Goal: Task Accomplishment & Management: Complete application form

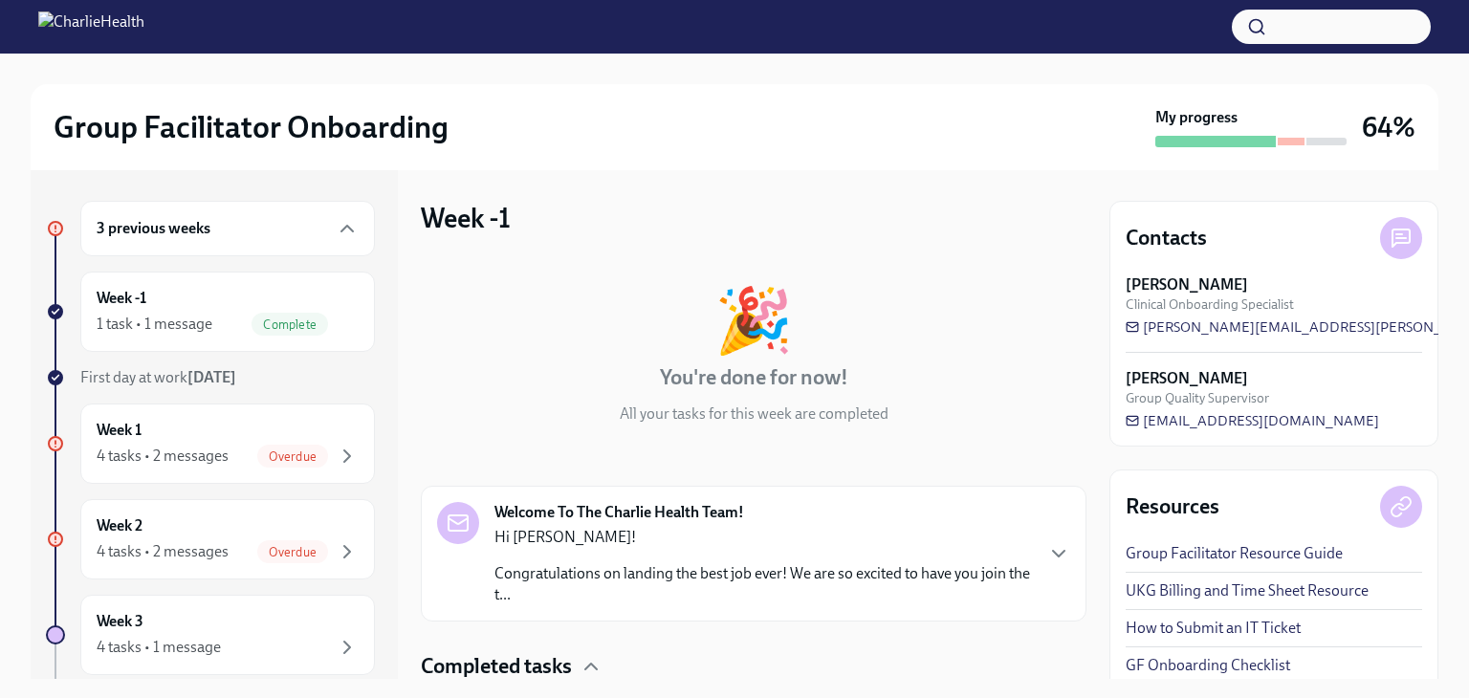
scroll to position [1, 0]
click at [226, 542] on div "4 tasks • 2 messages" at bounding box center [163, 551] width 132 height 21
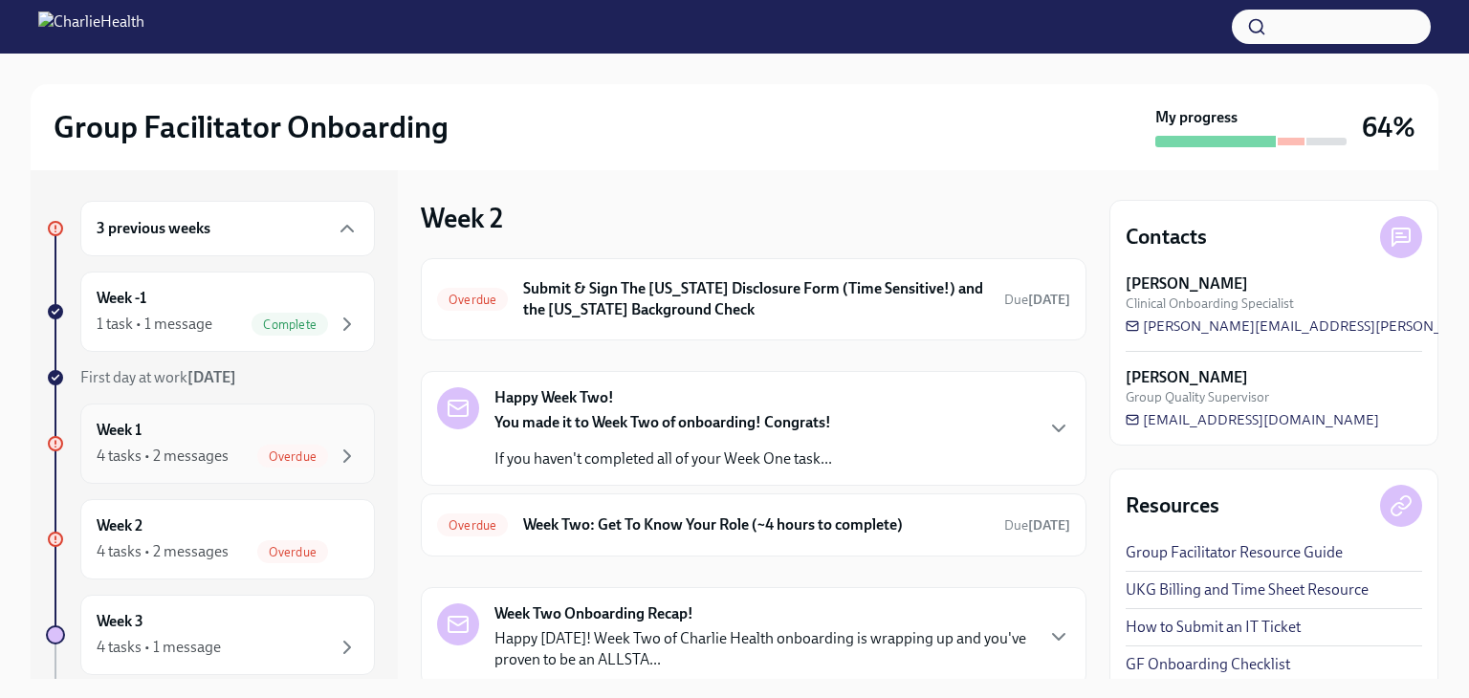
click at [239, 452] on div "4 tasks • 2 messages Overdue" at bounding box center [228, 456] width 262 height 23
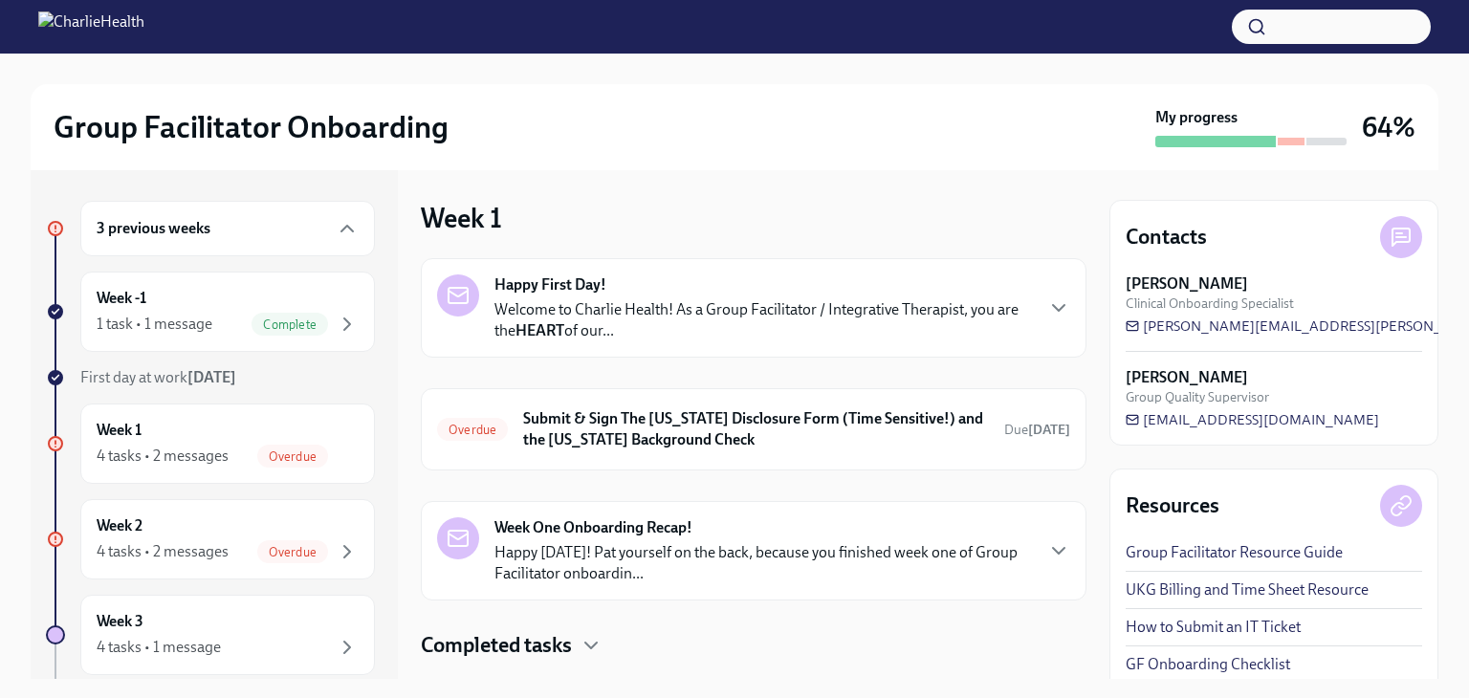
scroll to position [41, 0]
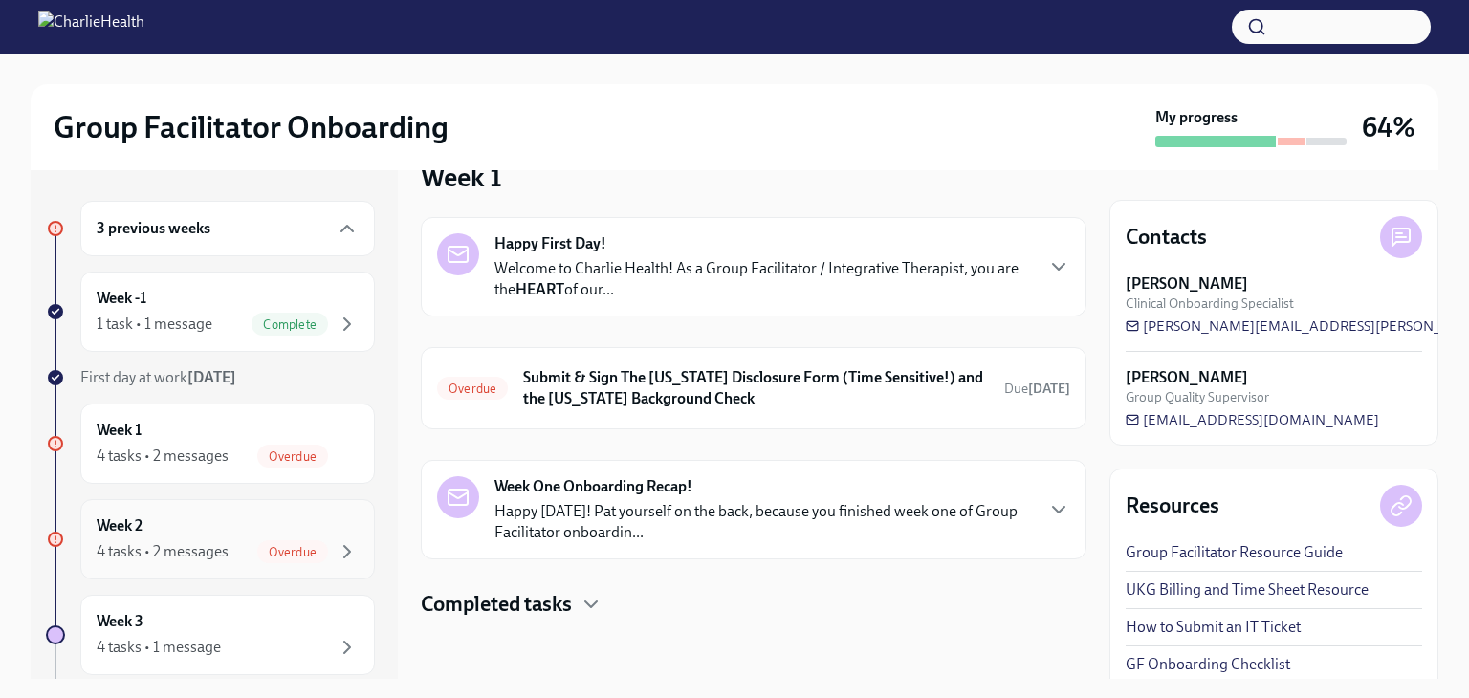
click at [241, 519] on div "Week 2 4 tasks • 2 messages Overdue" at bounding box center [228, 540] width 262 height 48
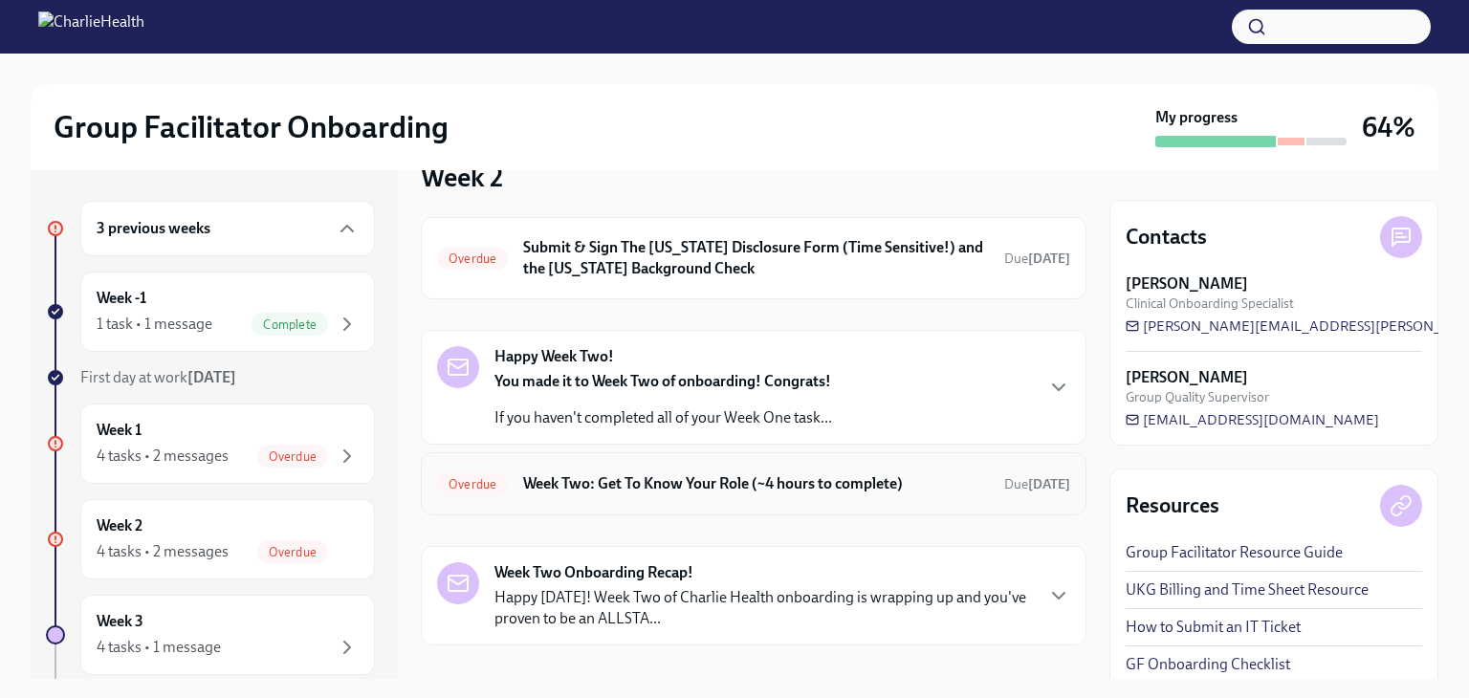
click at [632, 479] on h6 "Week Two: Get To Know Your Role (~4 hours to complete)" at bounding box center [756, 483] width 466 height 21
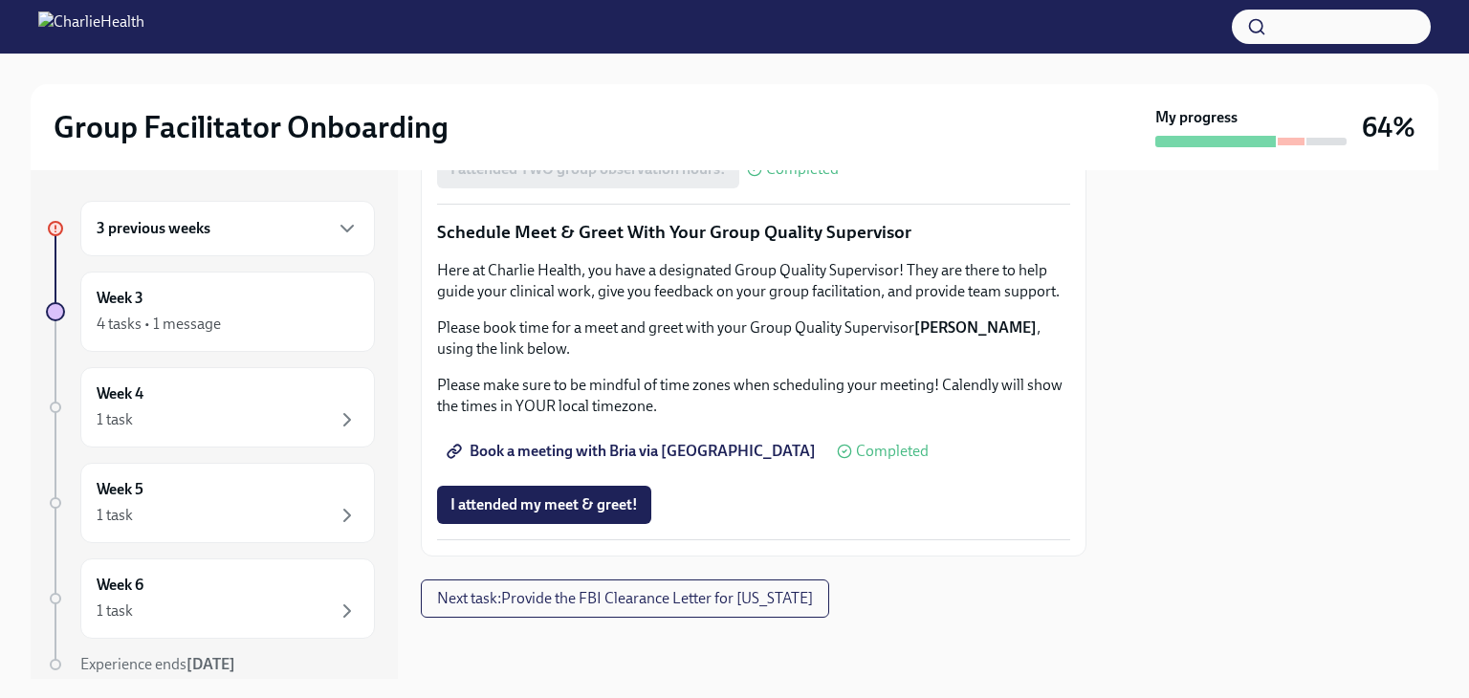
scroll to position [1913, 0]
click at [546, 598] on span "Next task : Provide the FBI Clearance Letter for [US_STATE]" at bounding box center [625, 598] width 376 height 19
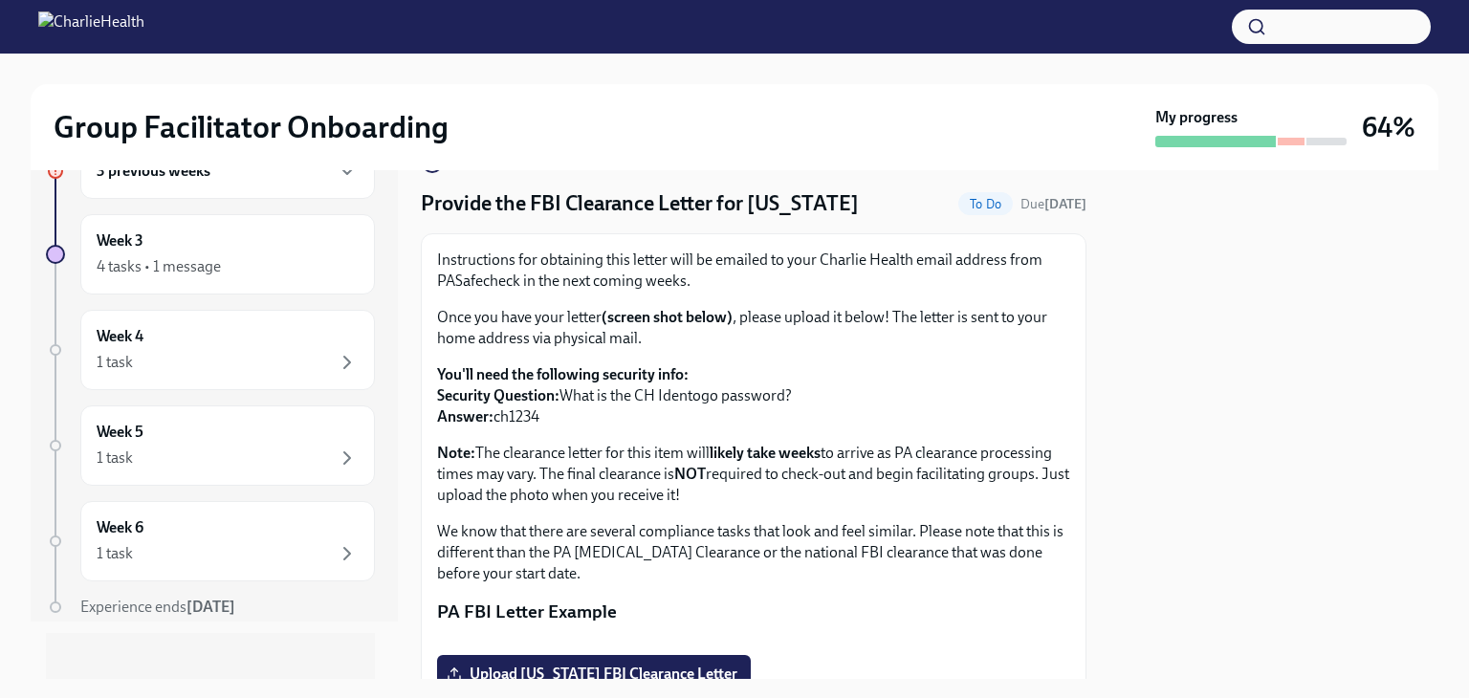
scroll to position [59, 0]
click at [336, 349] on icon "button" at bounding box center [347, 360] width 23 height 23
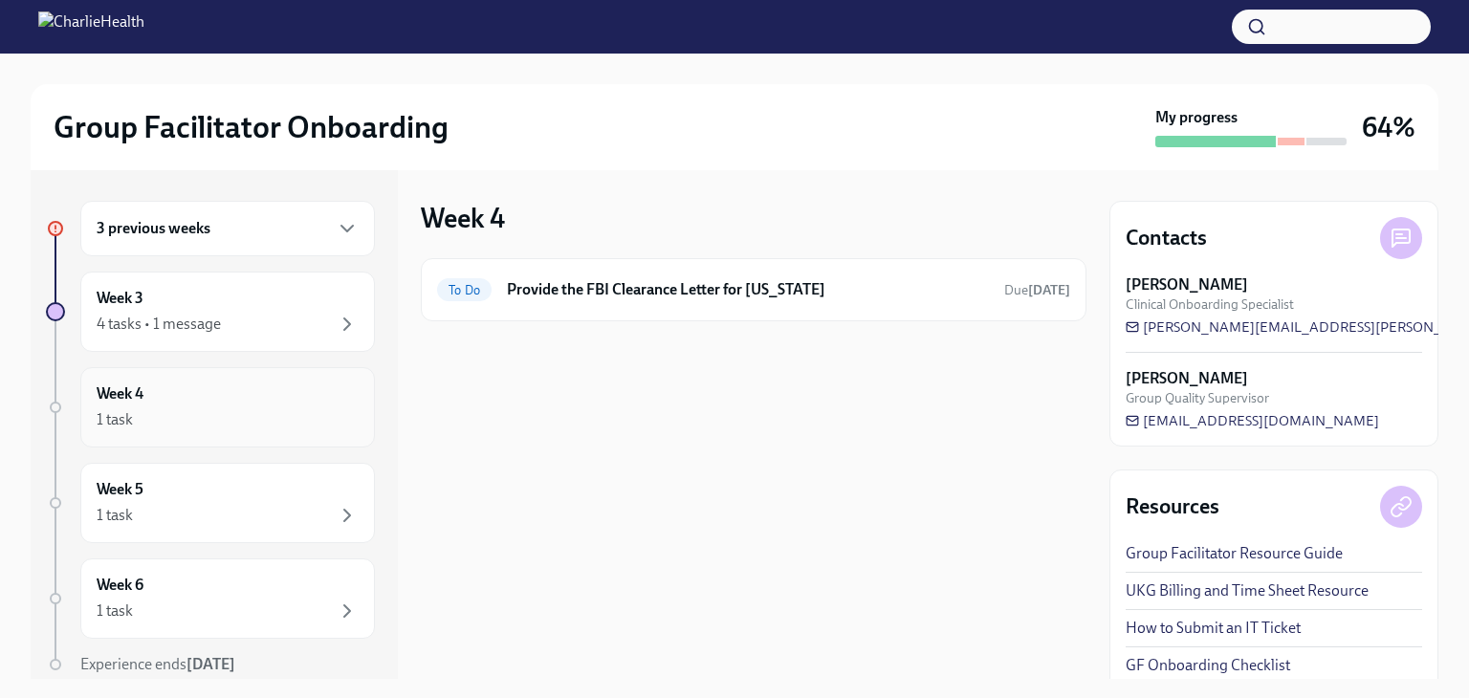
click at [321, 384] on div "Week 4 1 task" at bounding box center [228, 408] width 262 height 48
click at [120, 401] on h6 "Week 4" at bounding box center [120, 394] width 47 height 21
click at [344, 321] on icon "button" at bounding box center [347, 324] width 6 height 11
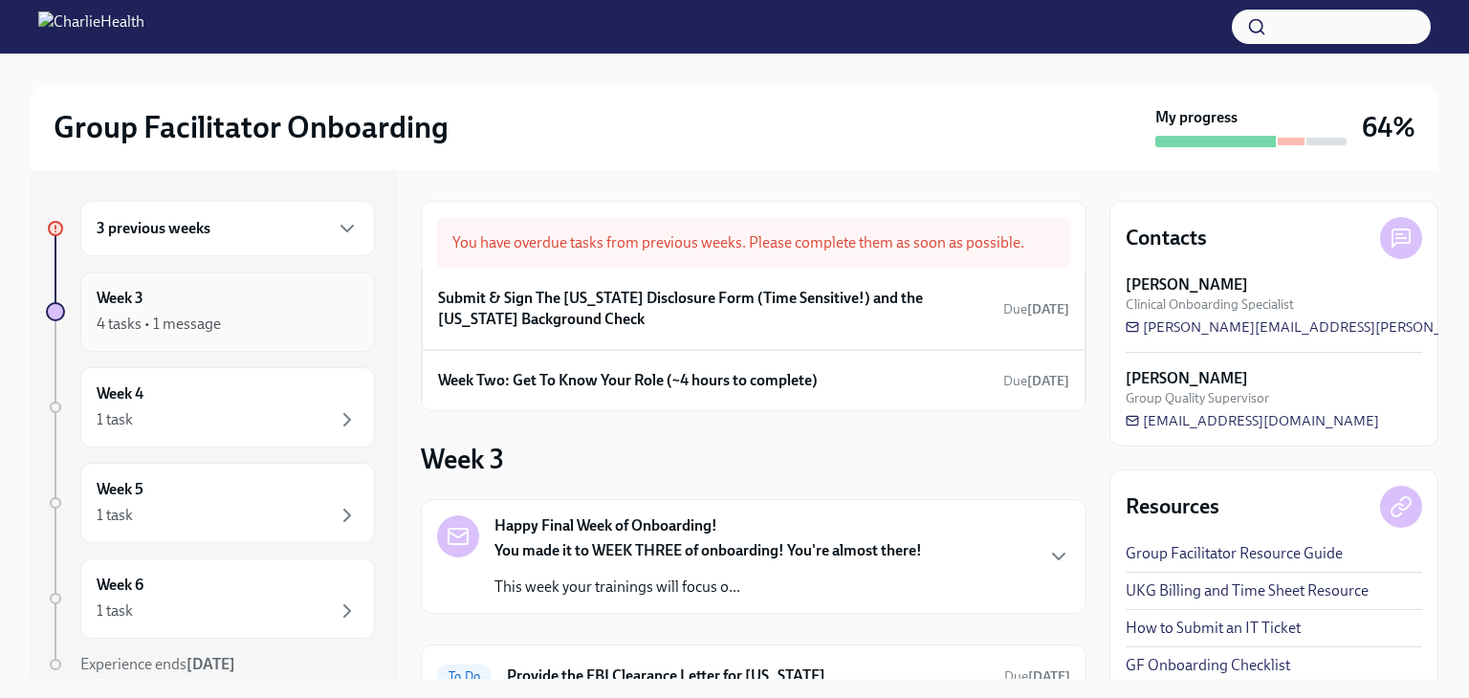
click at [336, 326] on icon "button" at bounding box center [347, 324] width 23 height 23
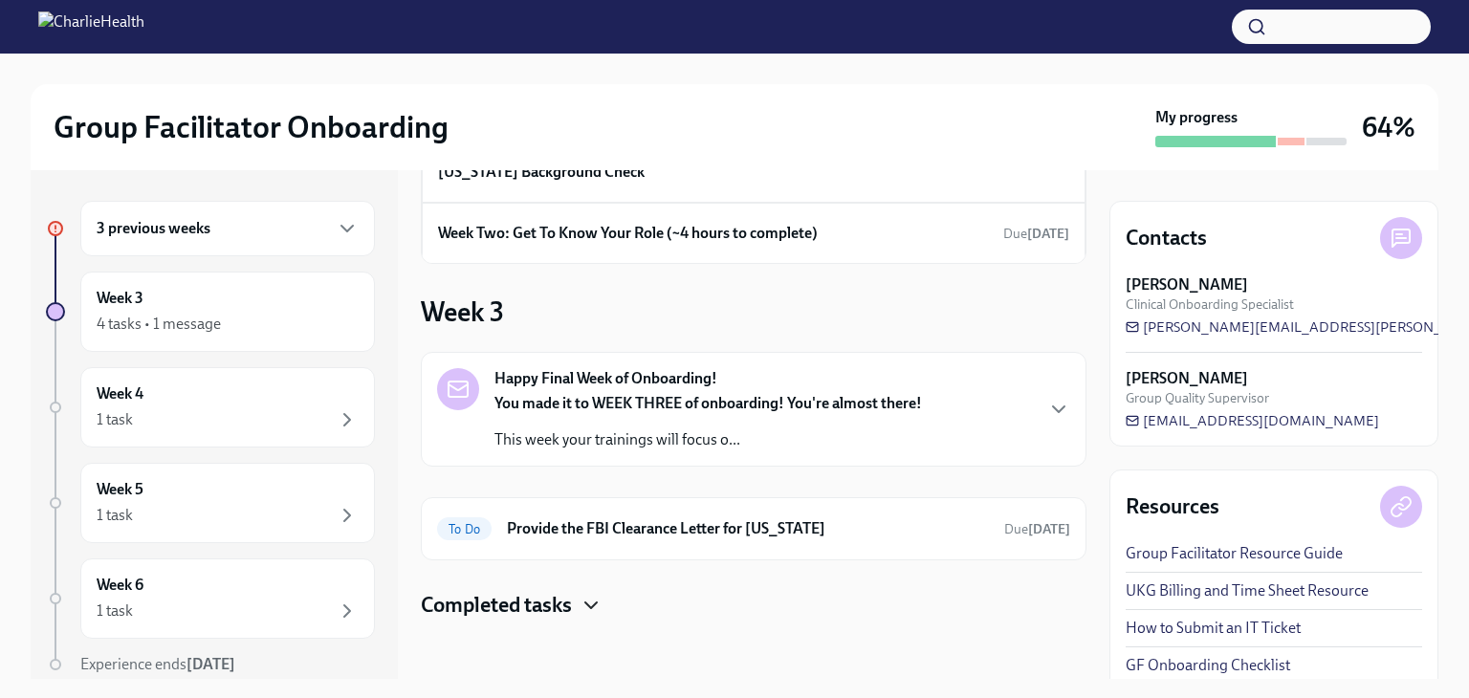
click at [601, 601] on icon "button" at bounding box center [591, 605] width 23 height 23
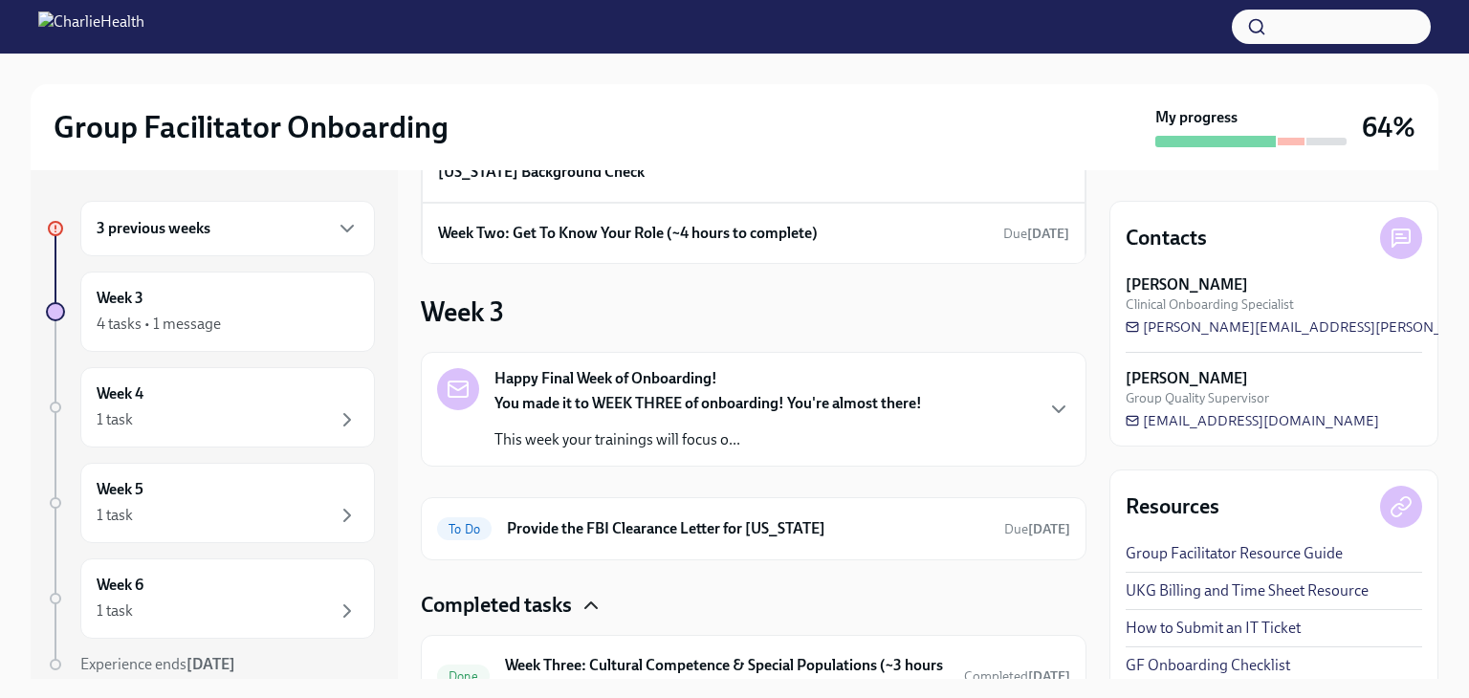
scroll to position [420, 0]
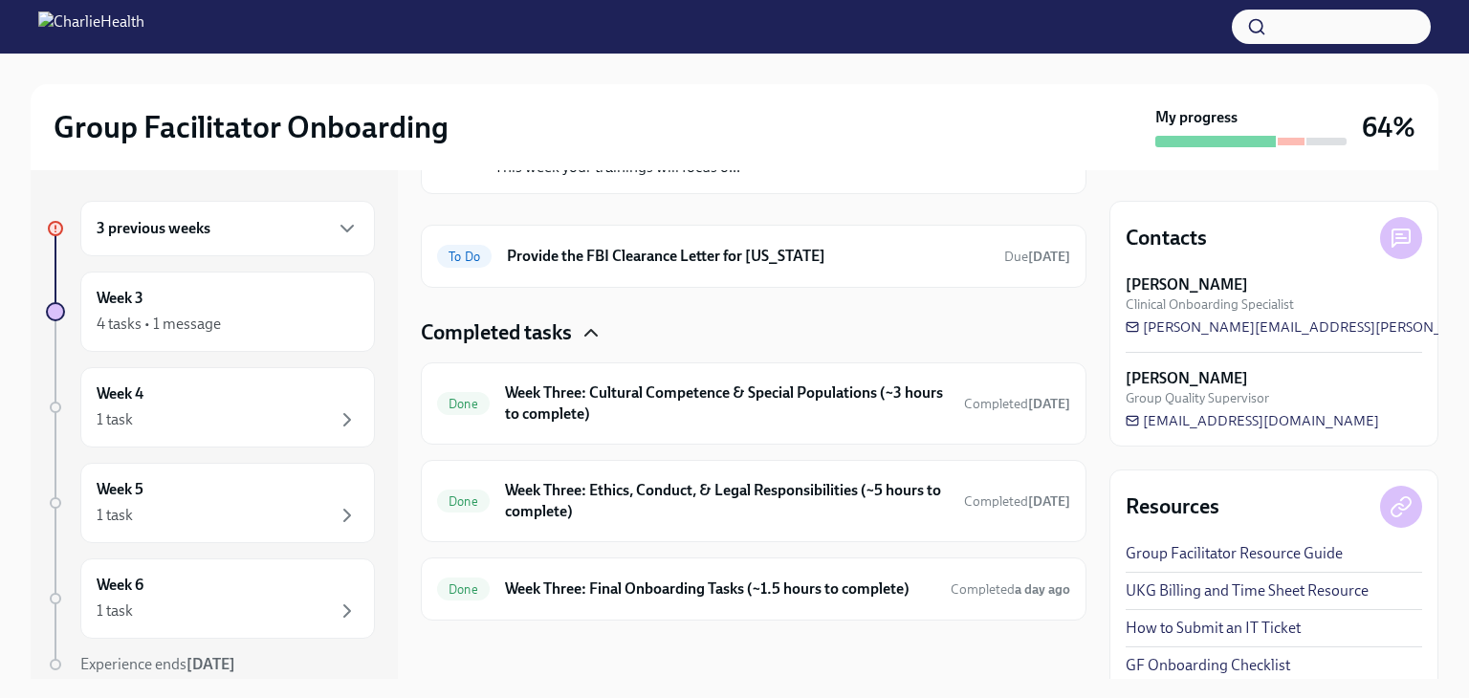
click at [54, 404] on div at bounding box center [55, 407] width 11 height 11
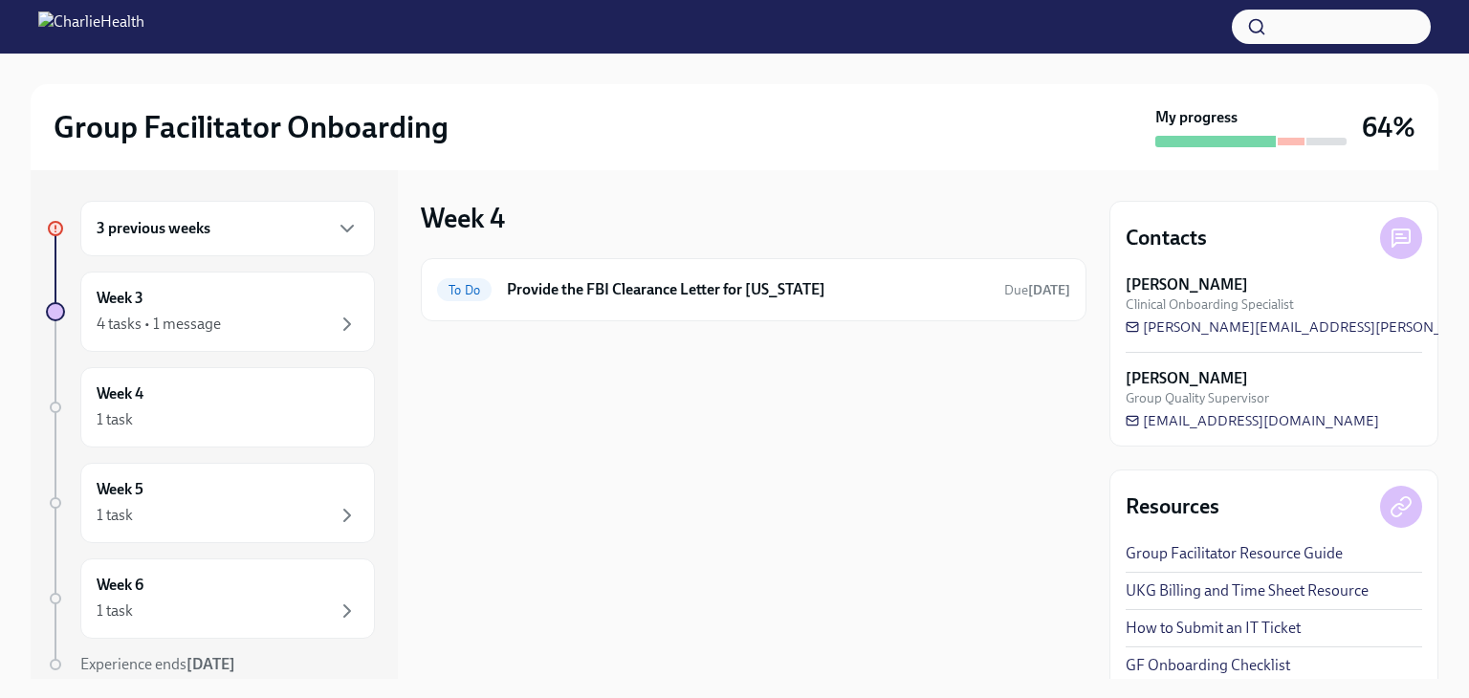
click at [51, 502] on div at bounding box center [55, 502] width 11 height 11
click at [56, 593] on div at bounding box center [55, 598] width 11 height 11
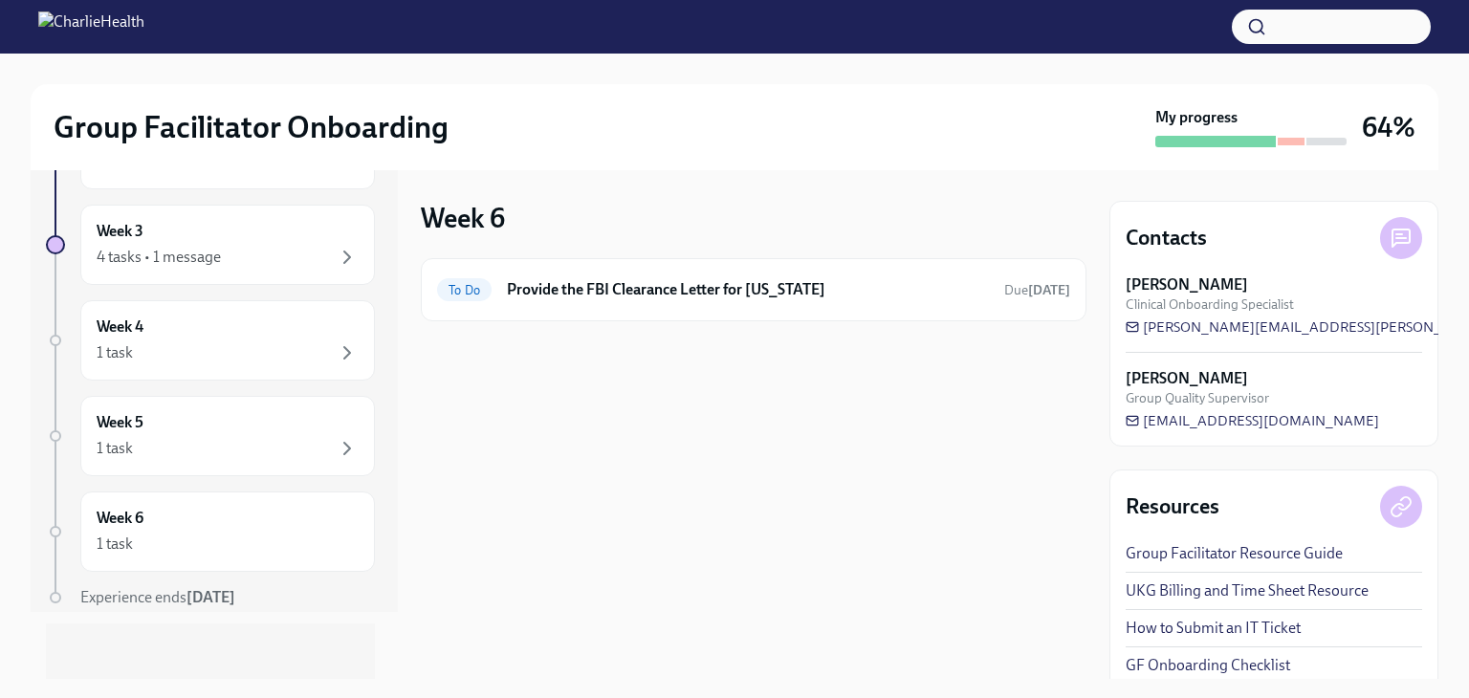
scroll to position [71, 0]
click at [55, 595] on div at bounding box center [55, 593] width 11 height 11
click at [52, 336] on div at bounding box center [55, 336] width 11 height 11
